Goal: Use online tool/utility: Utilize a website feature to perform a specific function

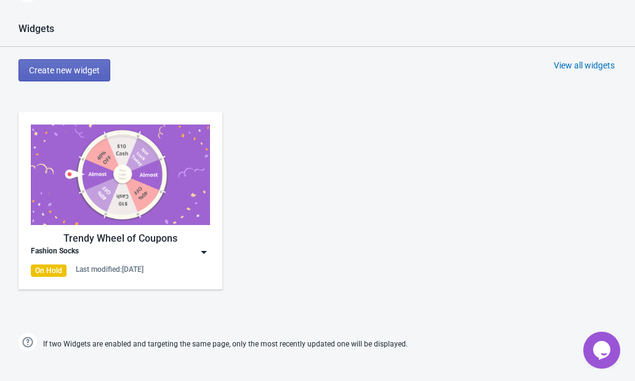
scroll to position [693, 0]
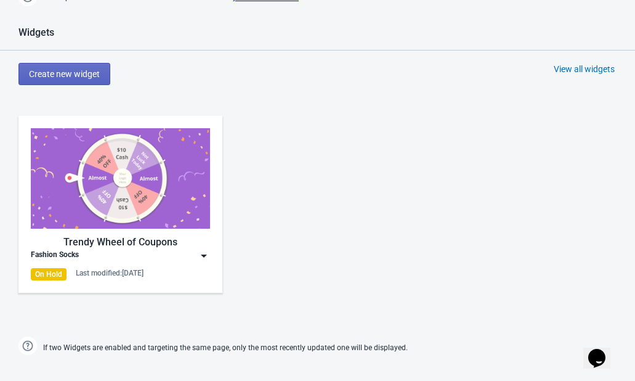
scroll to position [695, 0]
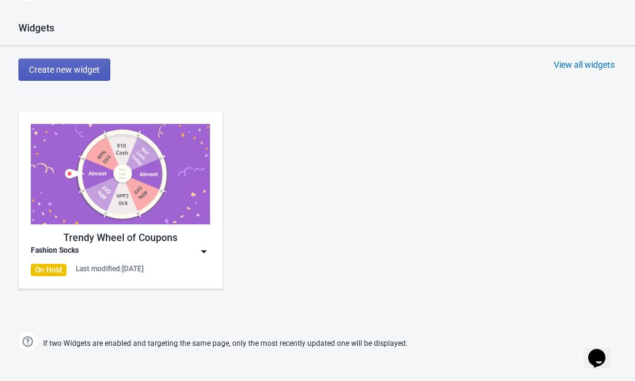
click at [95, 67] on span "Create new widget" at bounding box center [64, 70] width 71 height 10
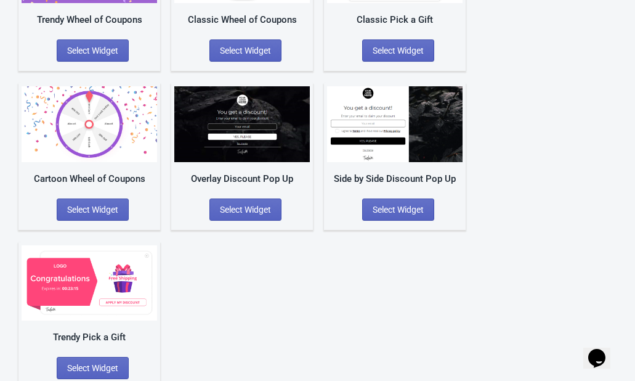
scroll to position [192, 0]
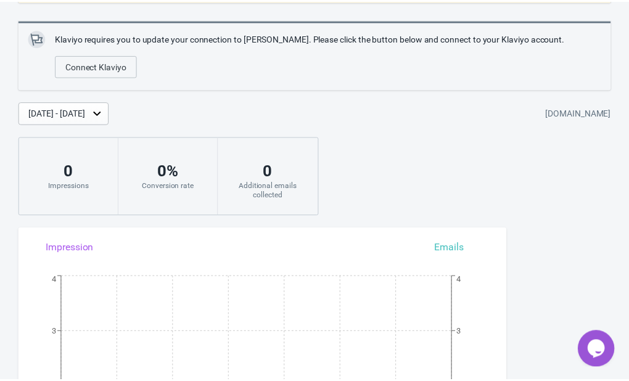
scroll to position [128, 0]
